Goal: Task Accomplishment & Management: Complete application form

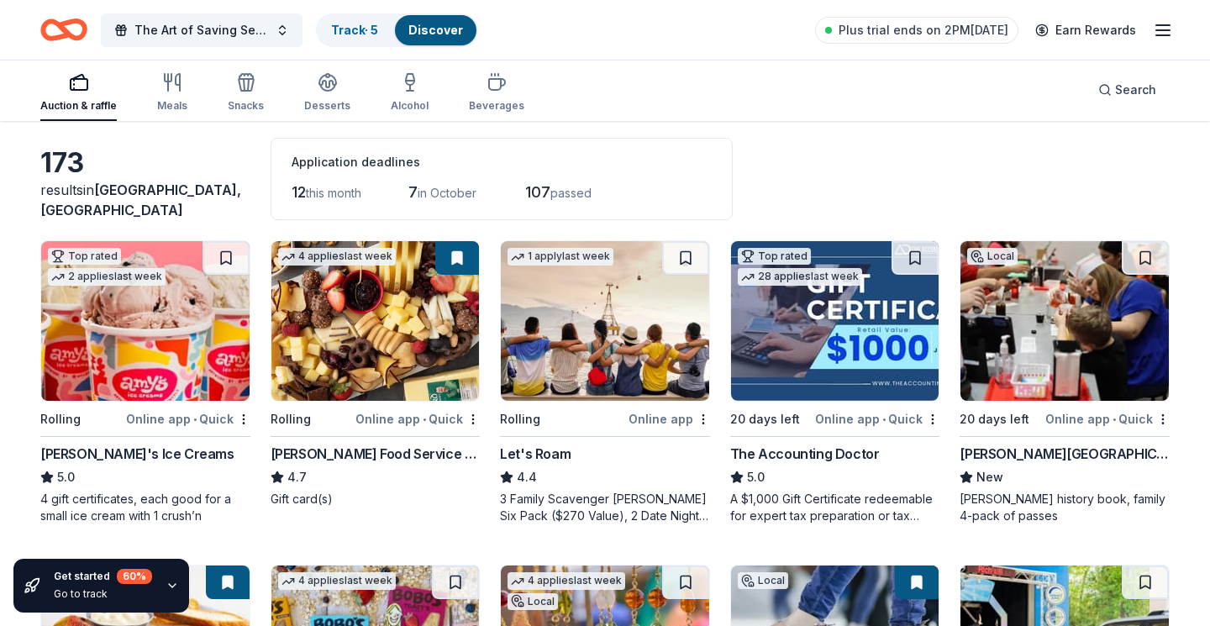
scroll to position [73, 0]
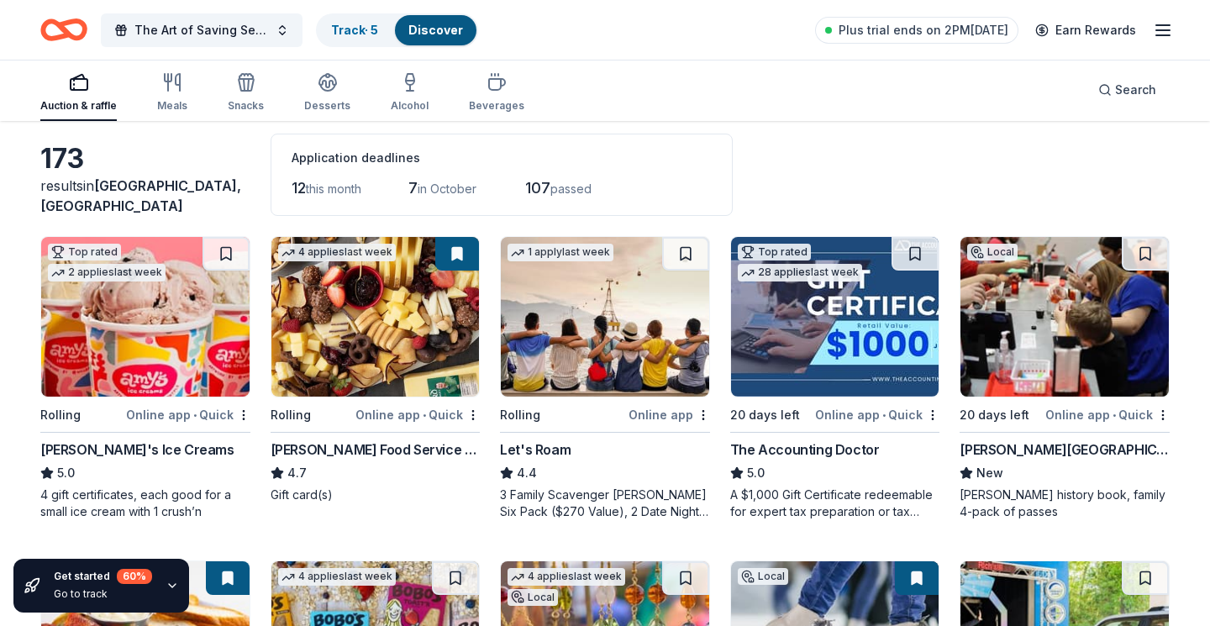
click at [547, 372] on img at bounding box center [605, 317] width 208 height 160
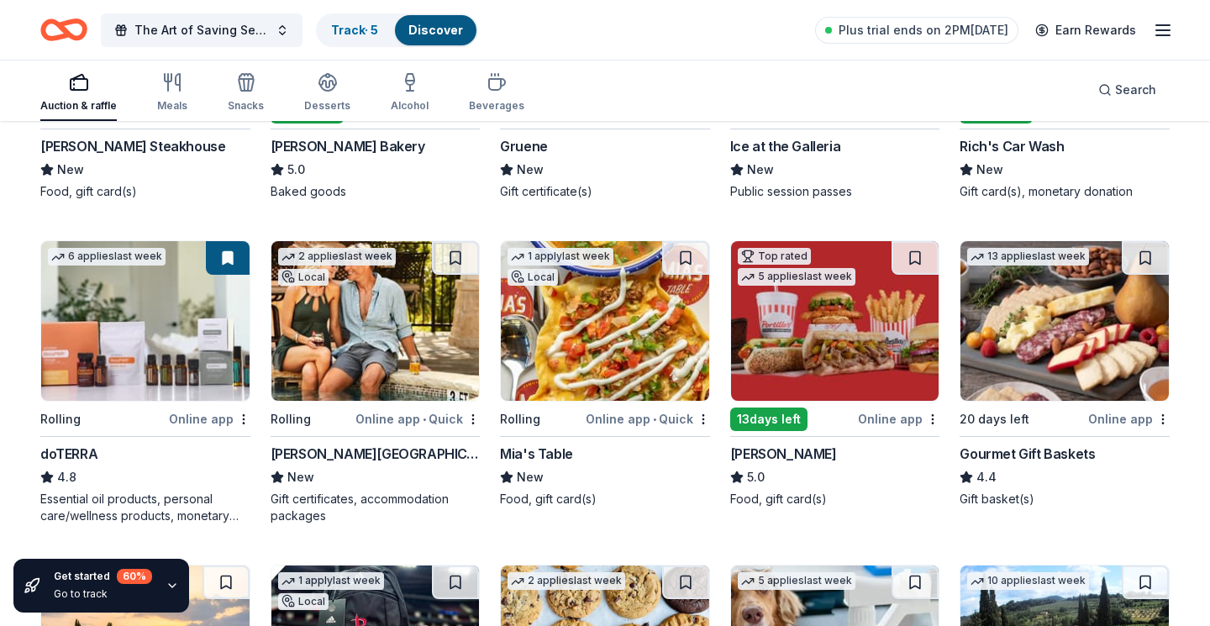
scroll to position [702, 0]
click at [383, 452] on div "[PERSON_NAME][GEOGRAPHIC_DATA]" at bounding box center [376, 453] width 210 height 20
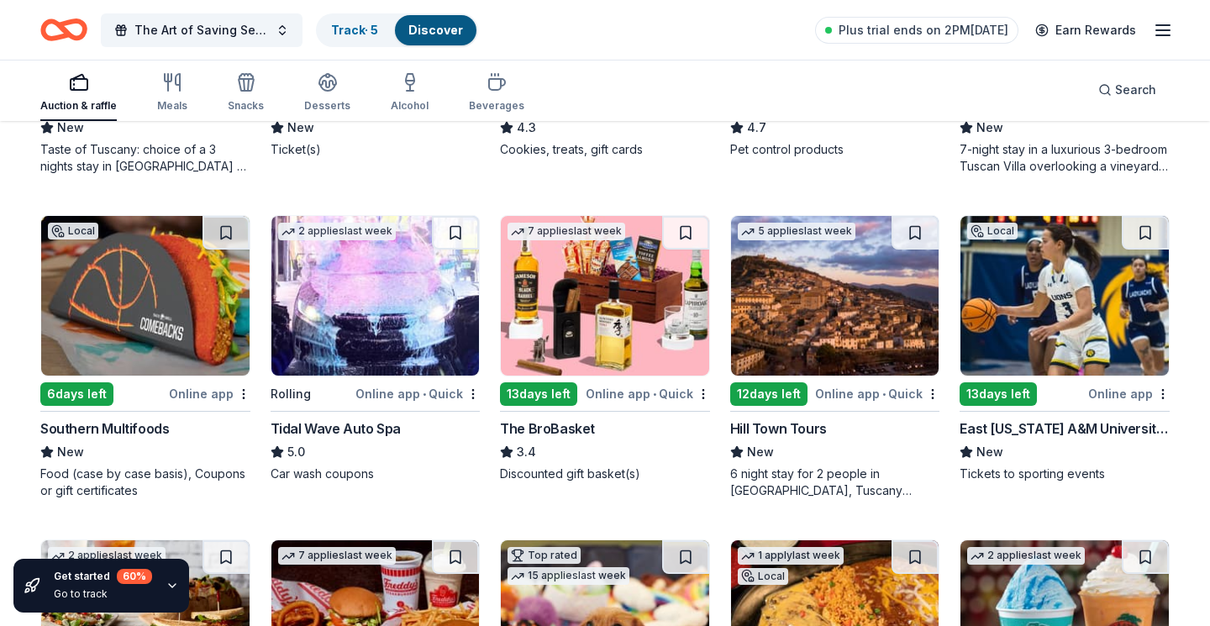
scroll to position [1384, 0]
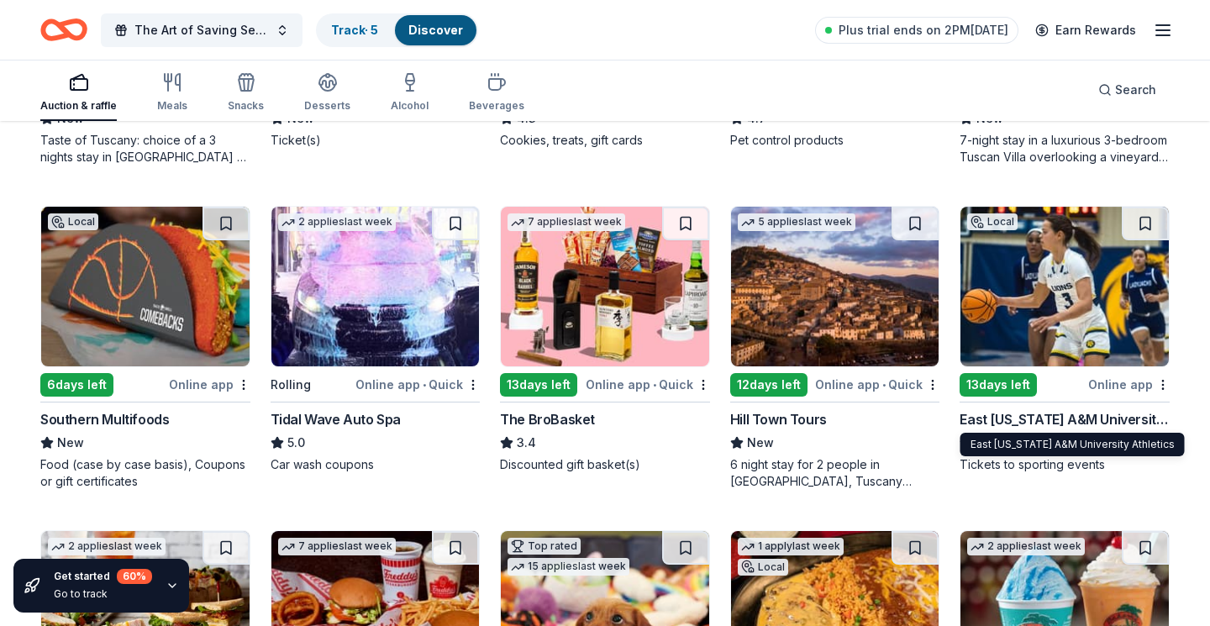
click at [1114, 422] on div "East [US_STATE] A&M University Athletics" at bounding box center [1065, 419] width 210 height 20
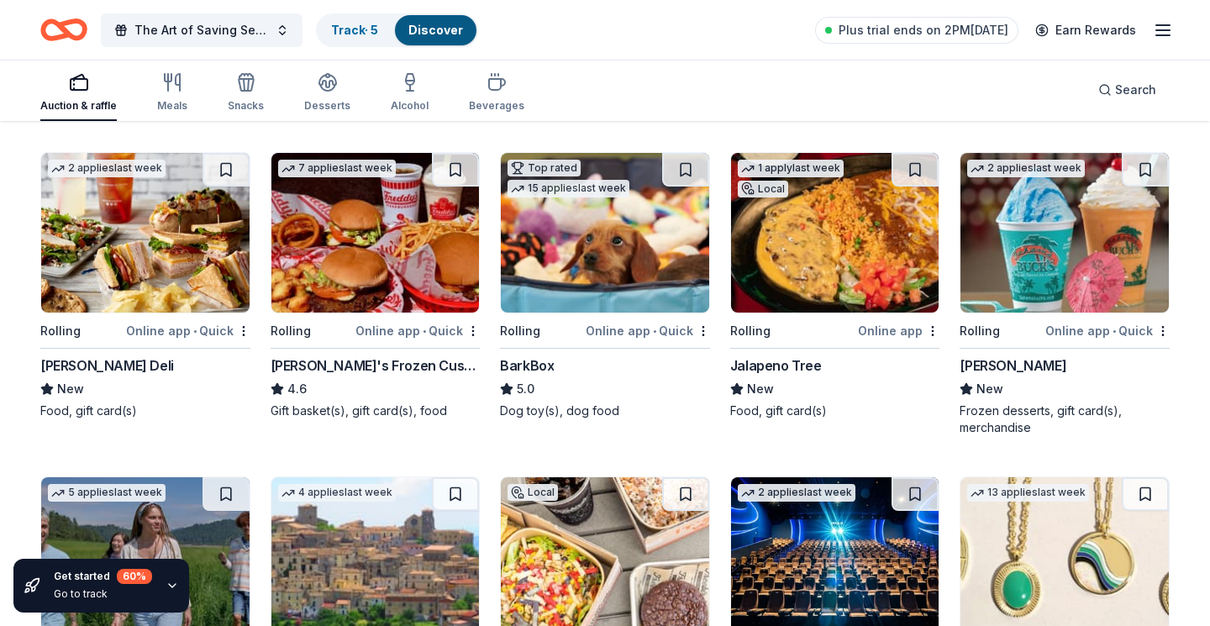
scroll to position [1761, 0]
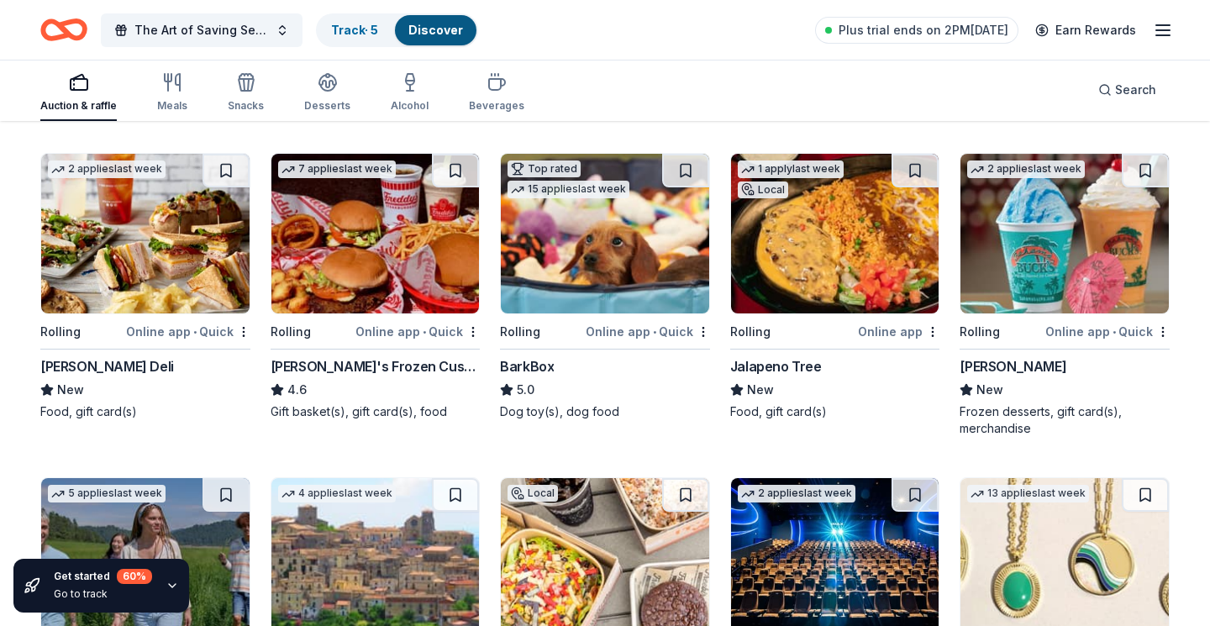
click at [1040, 232] on img at bounding box center [1065, 234] width 208 height 160
click at [1172, 30] on icon "button" at bounding box center [1163, 30] width 20 height 20
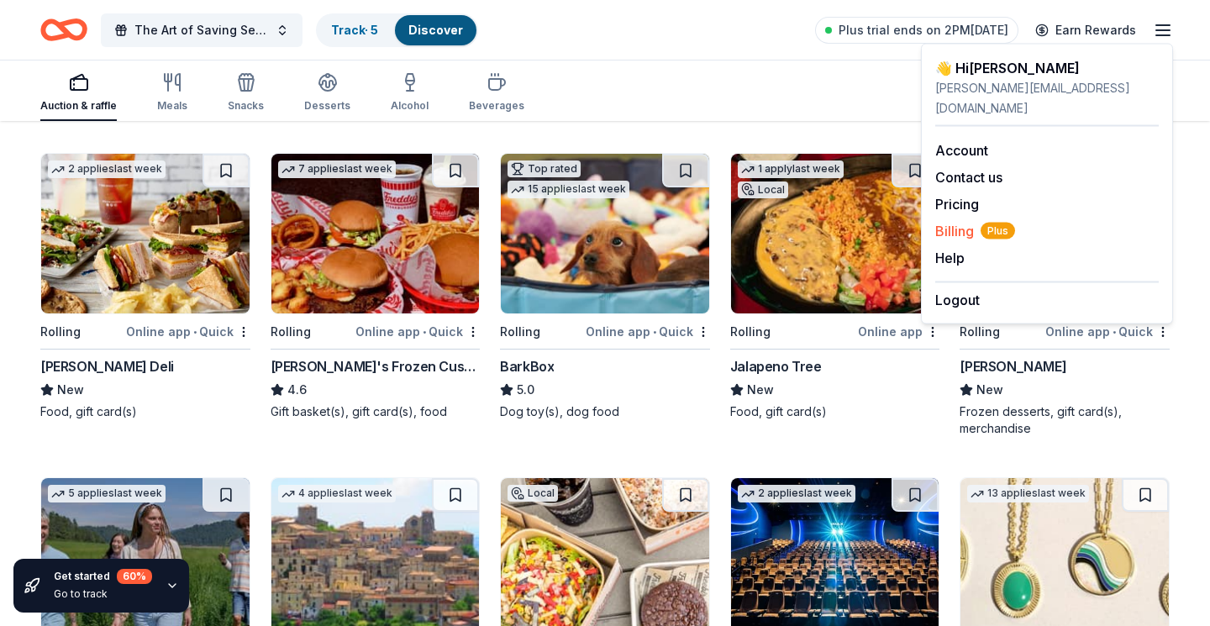
click at [951, 221] on span "Billing Plus" at bounding box center [975, 231] width 80 height 20
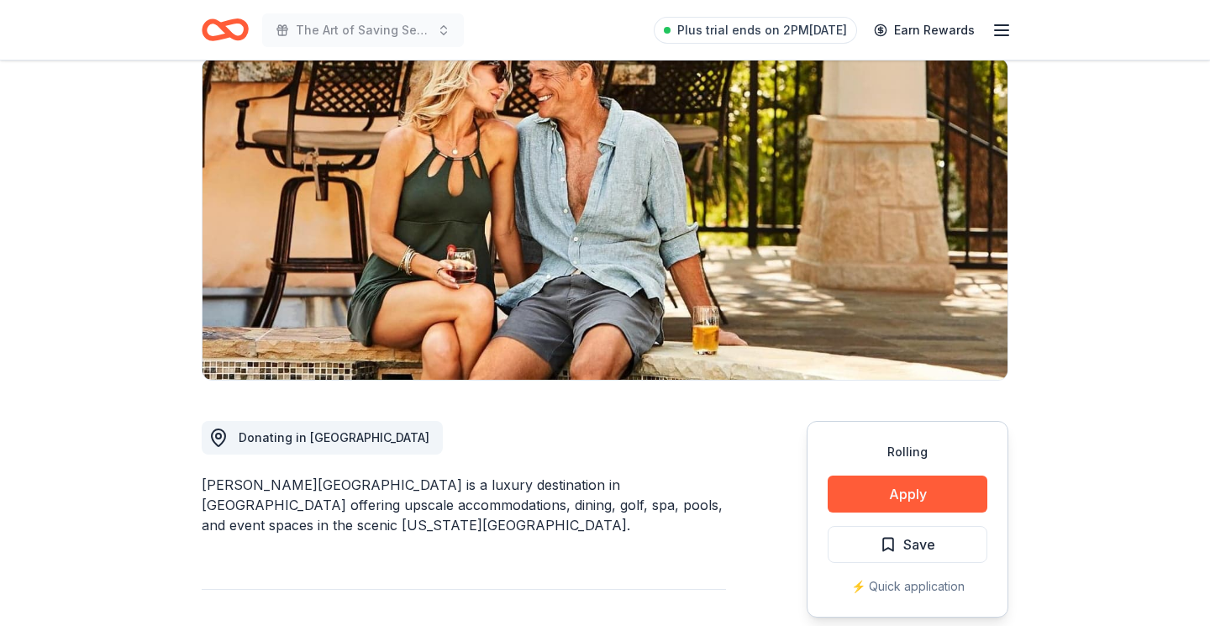
scroll to position [134, 0]
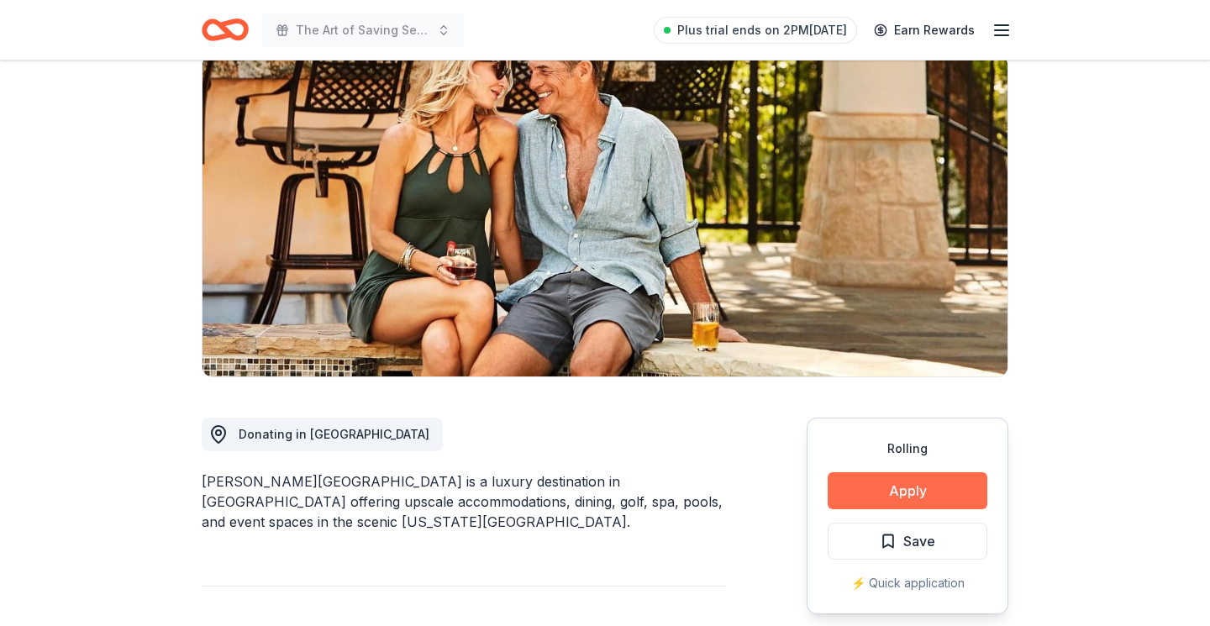
click at [878, 483] on button "Apply" at bounding box center [908, 490] width 160 height 37
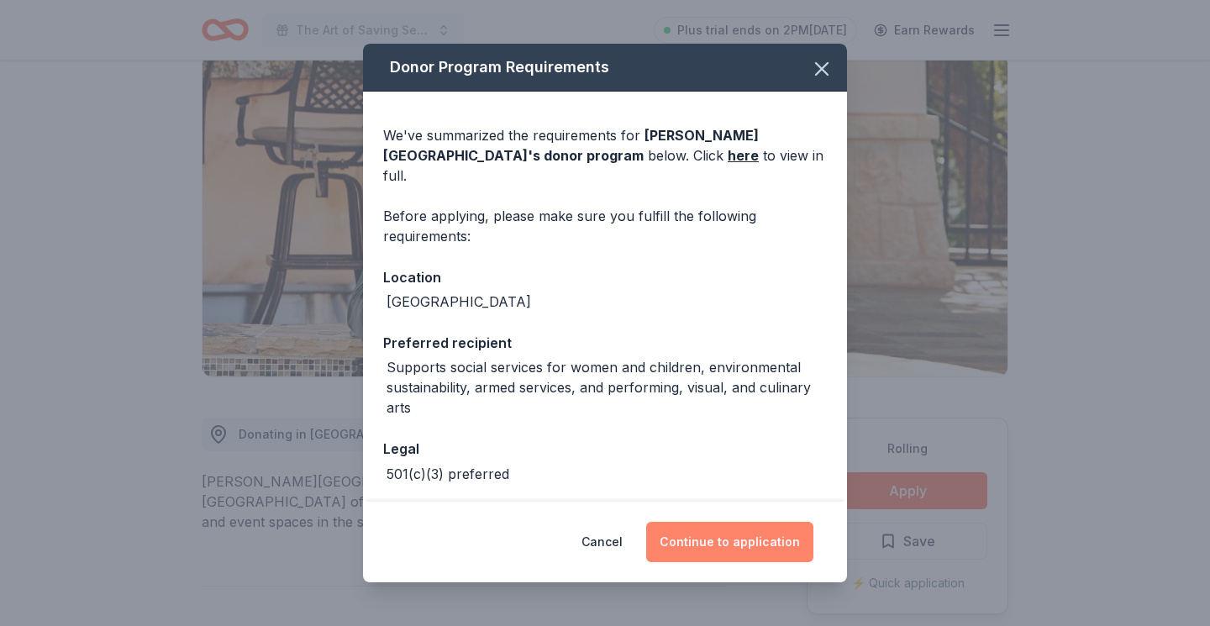
click at [727, 548] on button "Continue to application" at bounding box center [729, 542] width 167 height 40
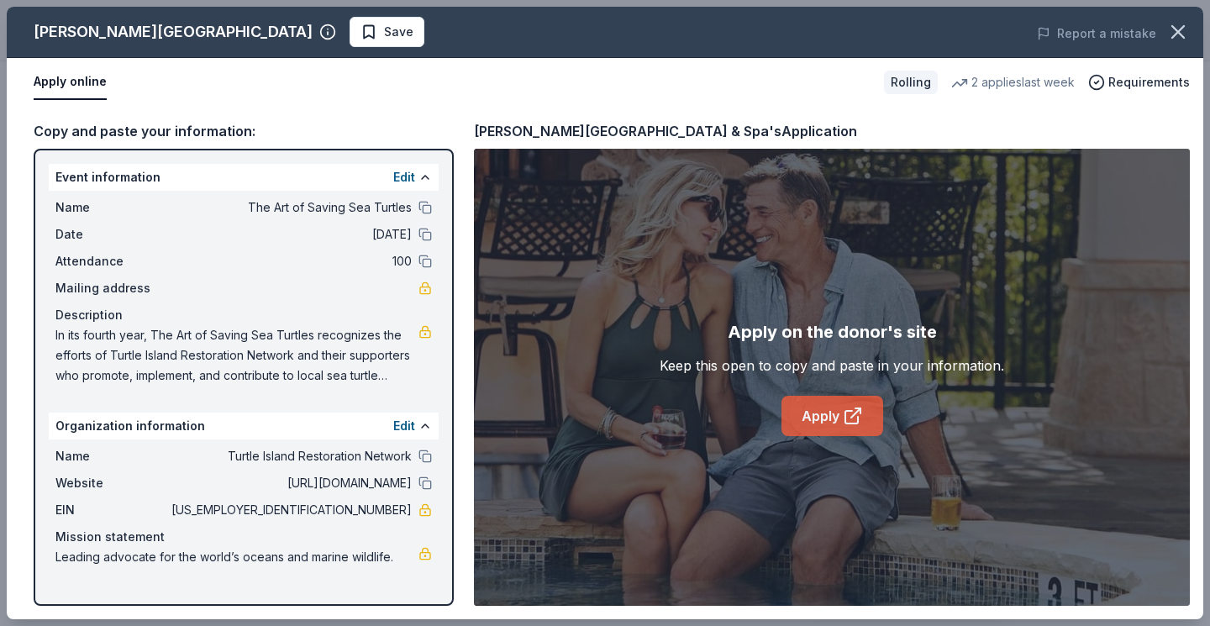
click at [845, 415] on icon at bounding box center [851, 417] width 13 height 13
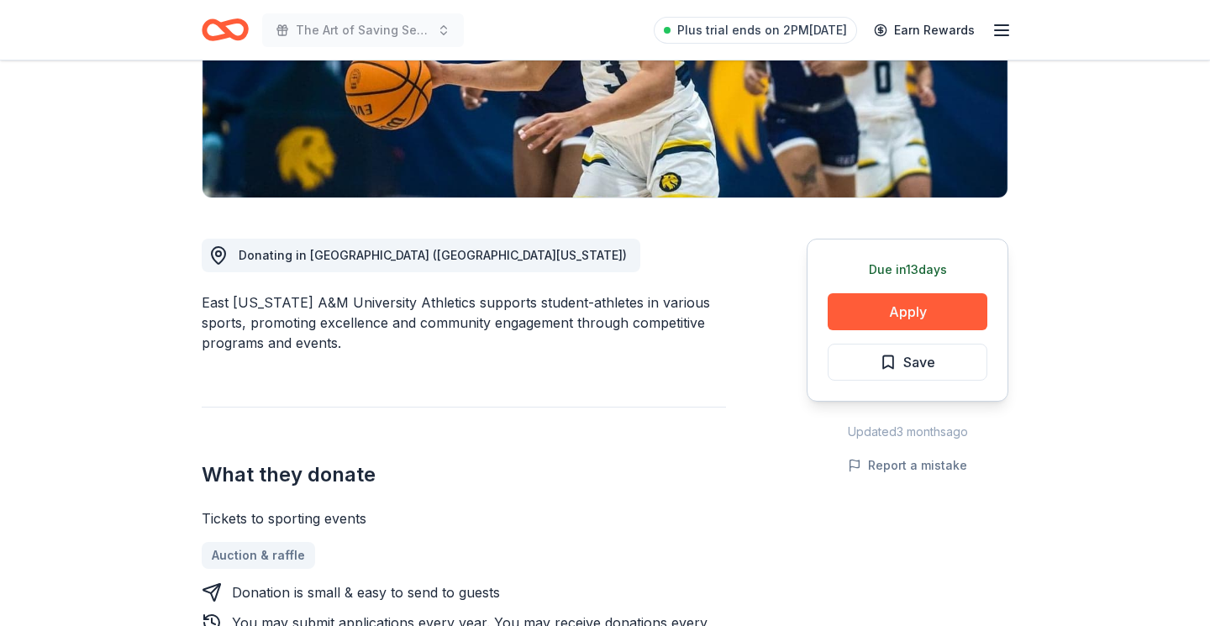
scroll to position [352, 0]
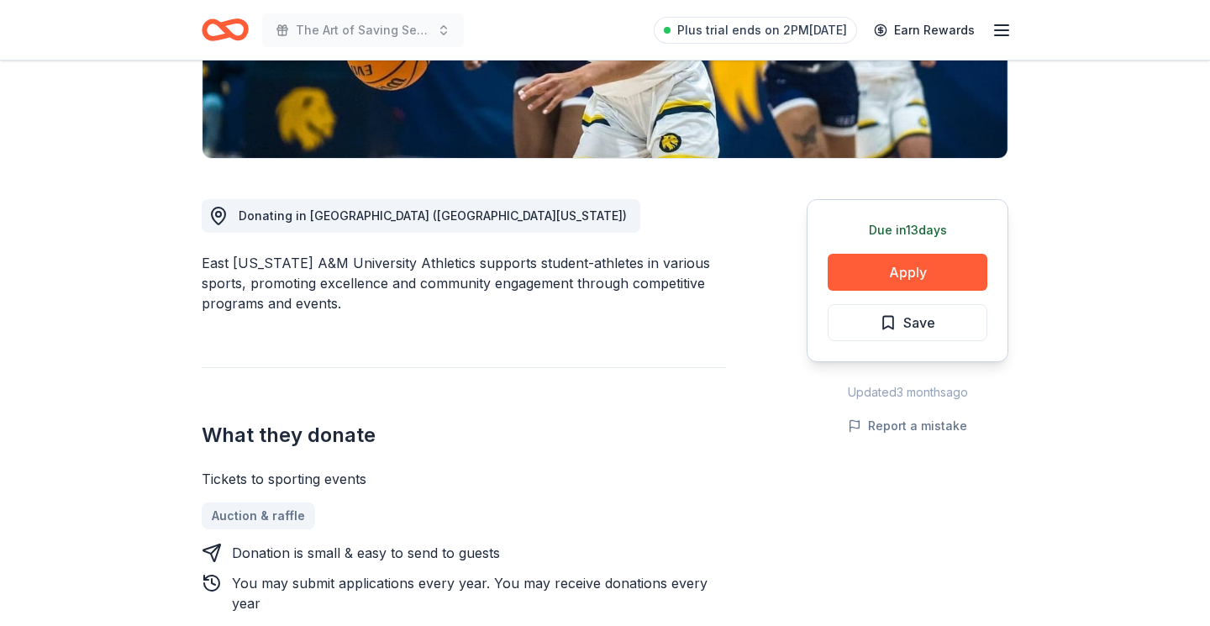
drag, startPoint x: 199, startPoint y: 261, endPoint x: 307, endPoint y: 266, distance: 107.7
drag, startPoint x: 203, startPoint y: 264, endPoint x: 383, endPoint y: 265, distance: 179.8
click at [383, 265] on div "East Texas A&M University Athletics supports student-athletes in various sports…" at bounding box center [464, 283] width 524 height 61
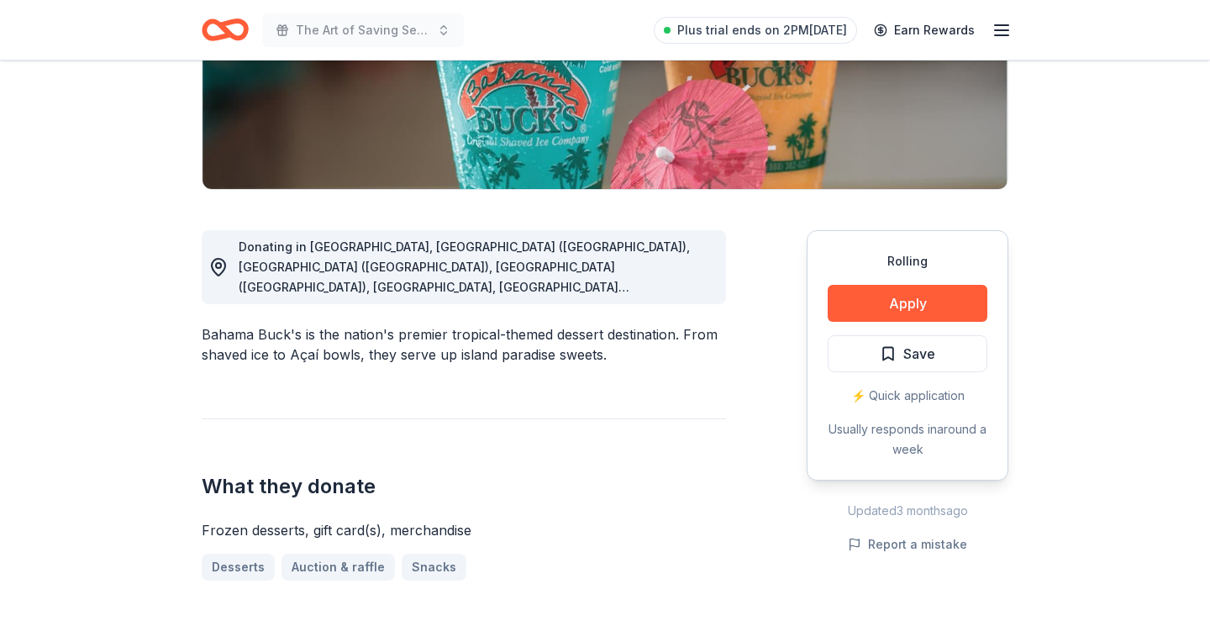
scroll to position [323, 0]
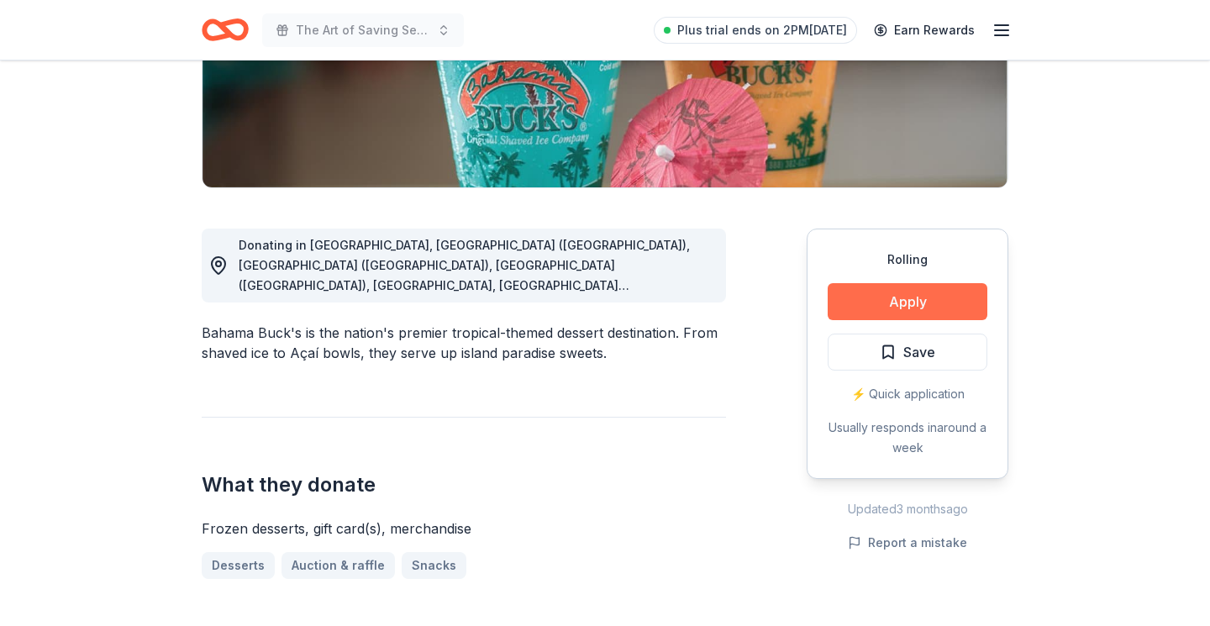
click at [921, 299] on button "Apply" at bounding box center [908, 301] width 160 height 37
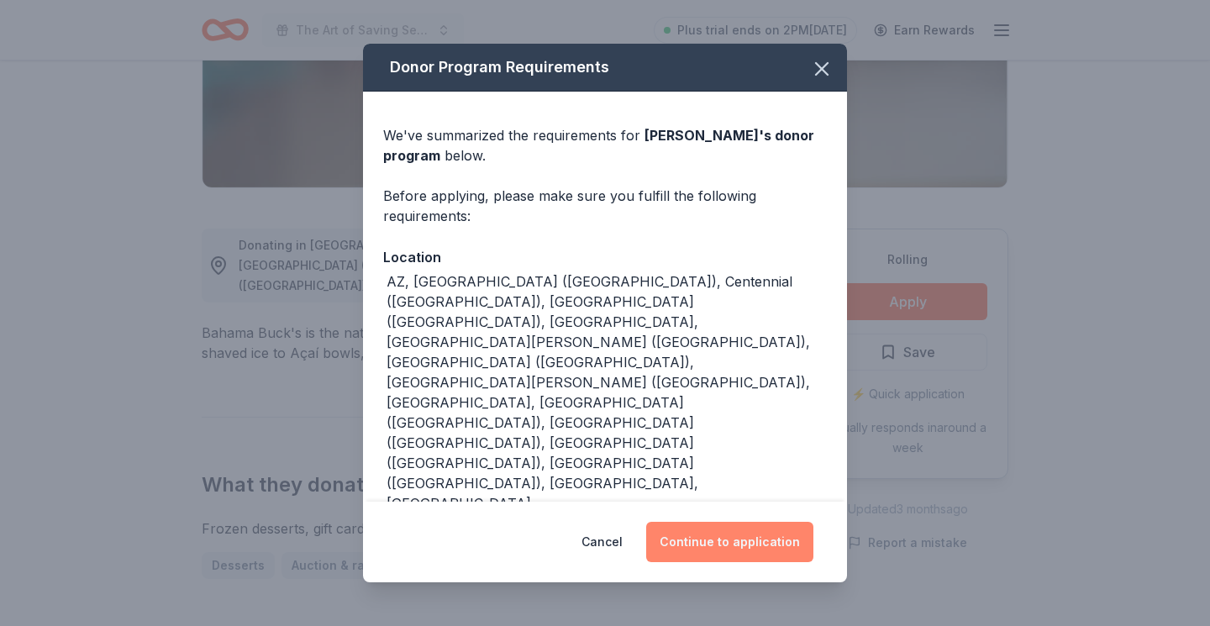
click at [747, 522] on button "Continue to application" at bounding box center [729, 542] width 167 height 40
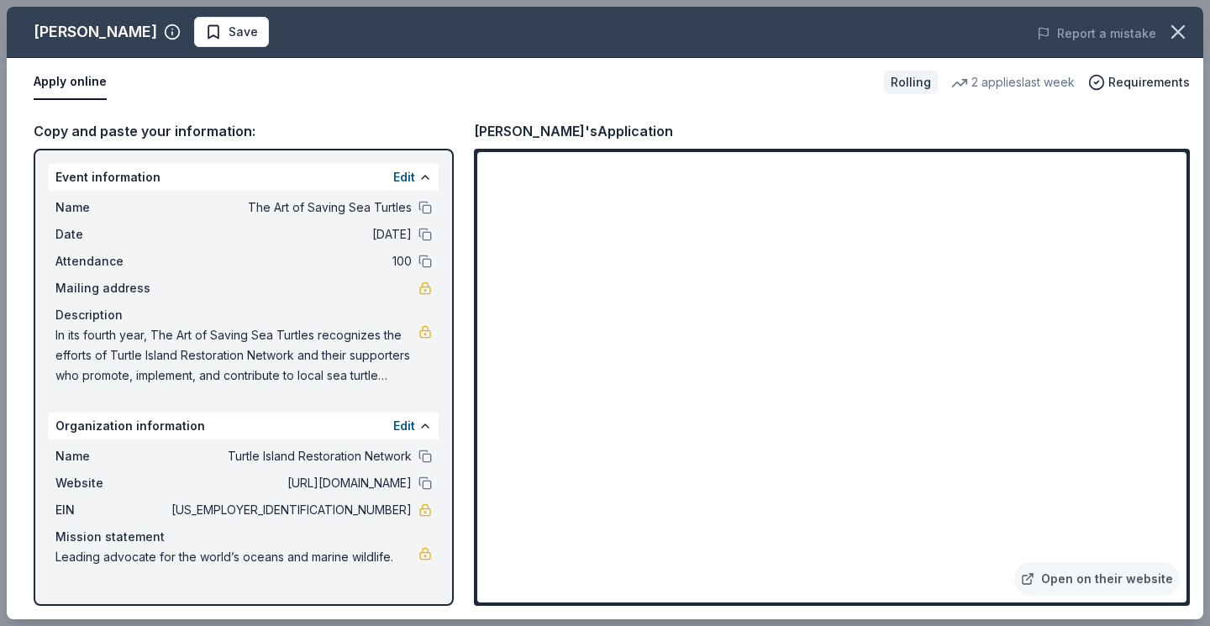
drag, startPoint x: 56, startPoint y: 558, endPoint x: 291, endPoint y: 556, distance: 234.5
click at [291, 556] on span "Leading advocate for the world’s oceans and marine wildlife." at bounding box center [236, 557] width 363 height 20
click at [375, 556] on span "Leading advocate for the world’s oceans and marine wildlife." at bounding box center [236, 557] width 363 height 20
